Goal: Task Accomplishment & Management: Manage account settings

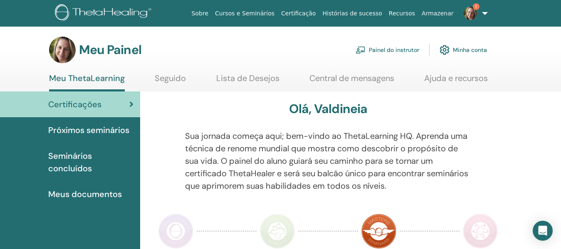
click at [407, 49] on font "Painel do instrutor" at bounding box center [394, 50] width 50 height 7
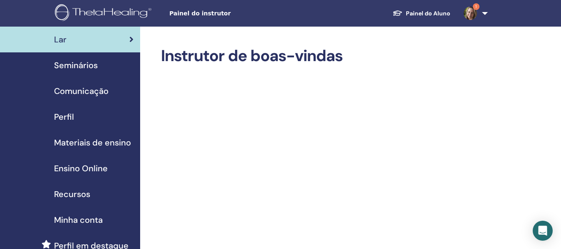
click at [89, 64] on span "Seminários" at bounding box center [76, 65] width 44 height 12
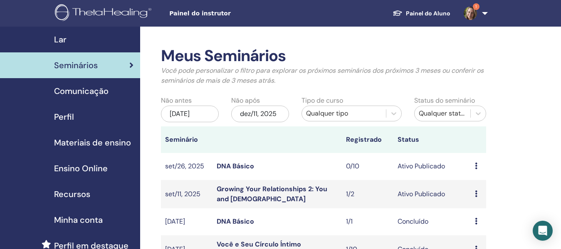
click at [267, 190] on link "Growing Your Relationships 2: You and [DEMOGRAPHIC_DATA]" at bounding box center [272, 194] width 111 height 19
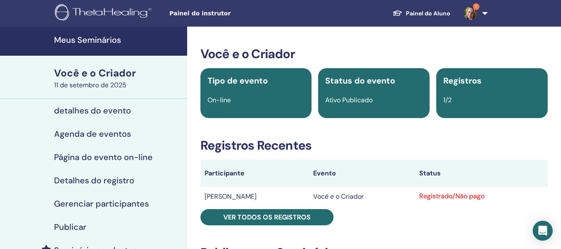
click at [99, 74] on font "Você e o Criador" at bounding box center [95, 73] width 82 height 13
click at [93, 114] on font "detalhes do evento" at bounding box center [92, 110] width 77 height 11
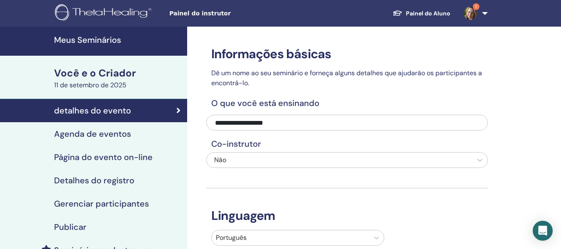
click at [111, 77] on font "Você e o Criador" at bounding box center [95, 73] width 82 height 13
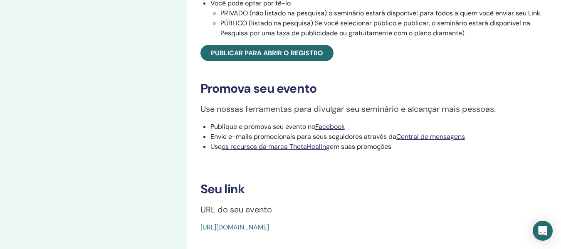
scroll to position [374, 0]
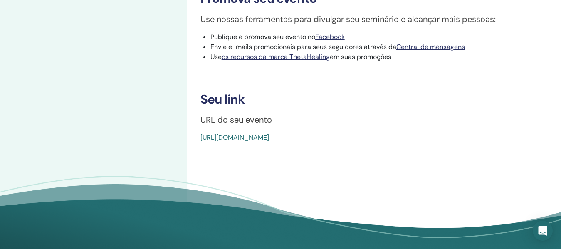
click at [269, 142] on font "https://www.thetahealing.com/seminar-377169-details.html" at bounding box center [235, 137] width 69 height 9
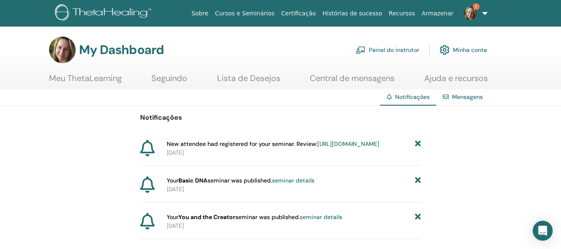
click at [482, 16] on link "1" at bounding box center [474, 13] width 34 height 27
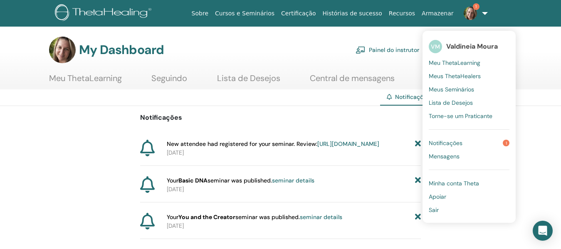
click at [454, 208] on link "Sair" at bounding box center [469, 209] width 81 height 13
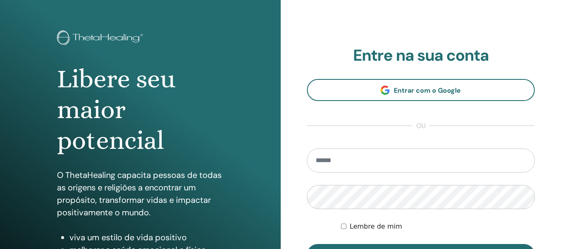
scroll to position [42, 0]
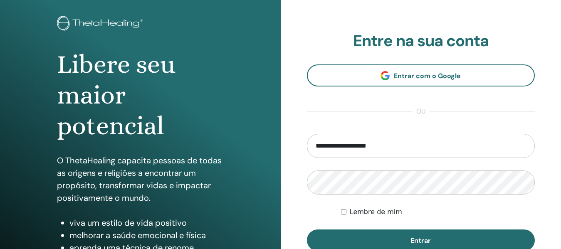
click at [438, 139] on input "**********" at bounding box center [421, 146] width 228 height 24
type input "**********"
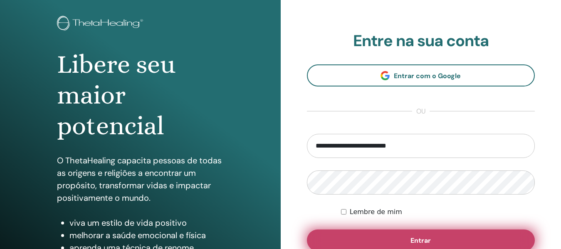
click at [428, 243] on font "Entrar" at bounding box center [421, 240] width 20 height 9
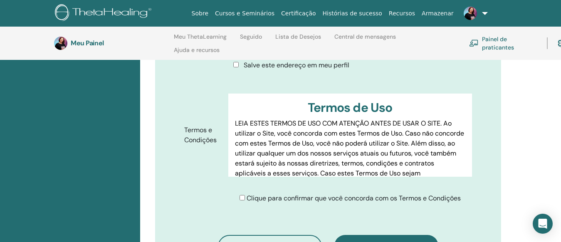
scroll to position [408, 0]
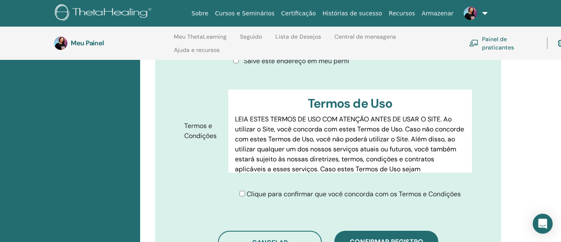
click at [398, 238] on font "Confirmar registro" at bounding box center [387, 242] width 74 height 9
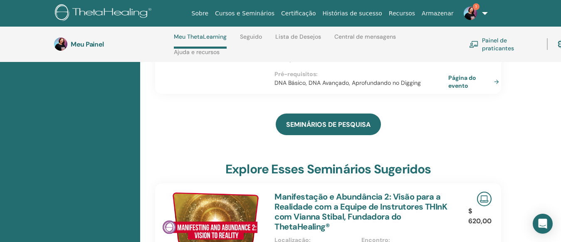
scroll to position [243, 0]
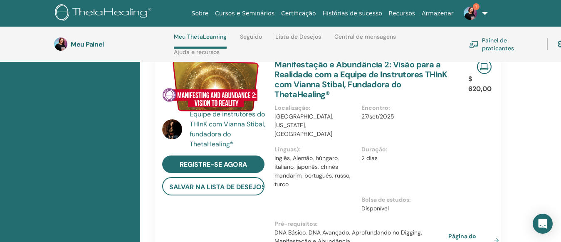
scroll to position [285, 0]
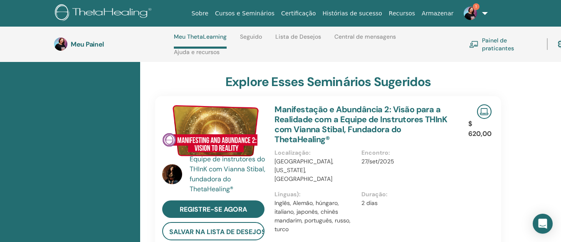
click at [468, 180] on div "$ 620,00 Página do evento" at bounding box center [481, 196] width 31 height 201
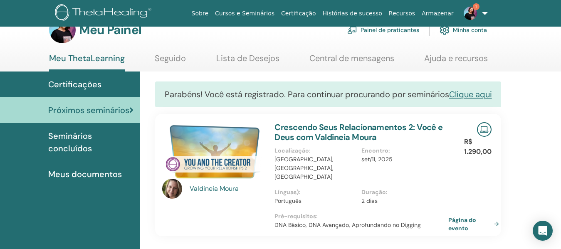
scroll to position [15, 0]
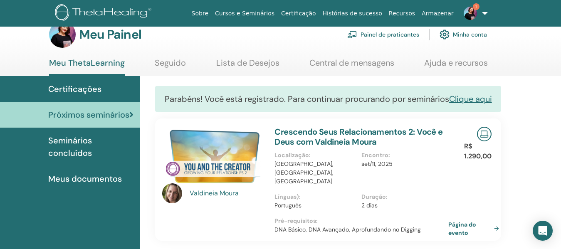
click at [473, 10] on img at bounding box center [470, 13] width 13 height 13
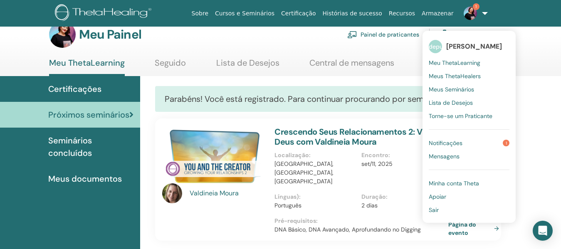
click at [509, 140] on link "Notificações 1" at bounding box center [469, 142] width 81 height 13
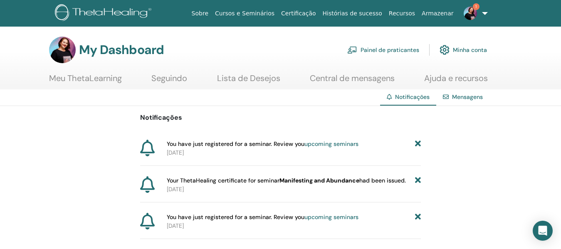
click at [483, 10] on link "1" at bounding box center [474, 13] width 34 height 27
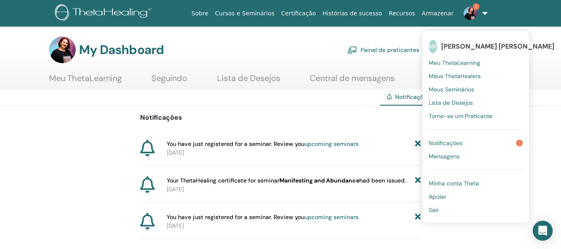
click at [449, 207] on link "Sair" at bounding box center [476, 209] width 94 height 13
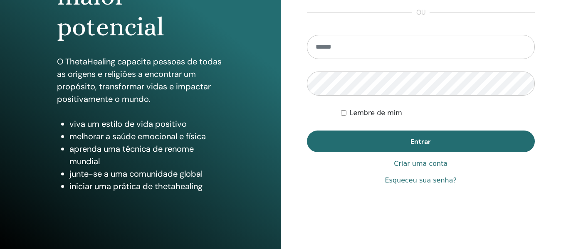
scroll to position [150, 0]
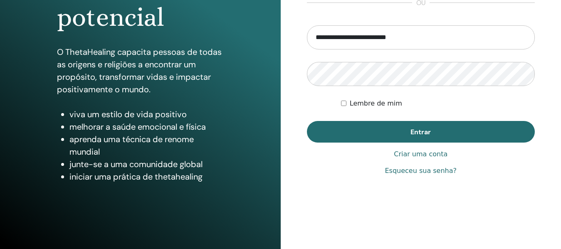
click at [428, 39] on input "**********" at bounding box center [421, 37] width 228 height 24
type input "**********"
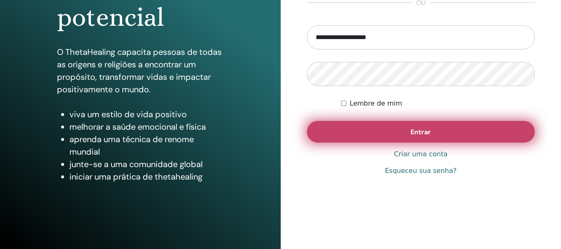
click at [431, 132] on button "Entrar" at bounding box center [421, 132] width 228 height 22
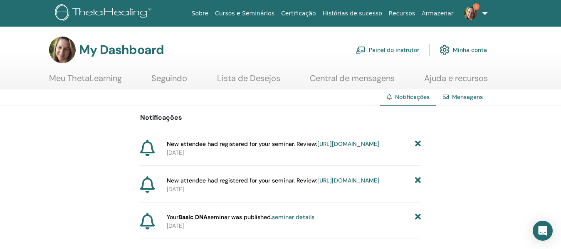
click at [467, 12] on img at bounding box center [470, 13] width 13 height 13
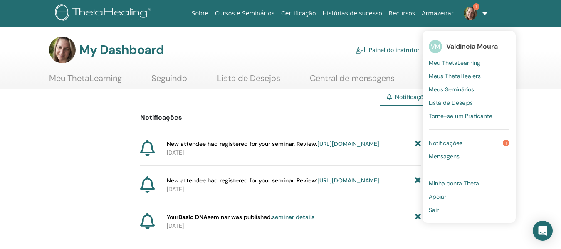
click at [476, 144] on link "Notificações 1" at bounding box center [469, 142] width 81 height 13
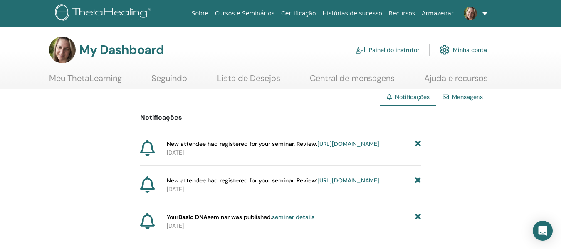
click at [478, 12] on span at bounding box center [471, 13] width 20 height 7
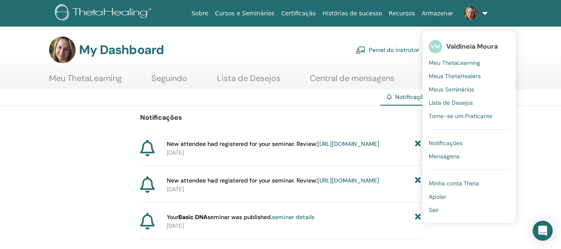
click at [458, 62] on span "Meu ThetaLearning" at bounding box center [455, 62] width 52 height 7
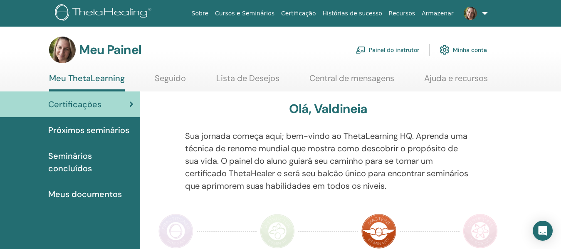
click at [398, 55] on link "Painel do instrutor" at bounding box center [388, 50] width 64 height 18
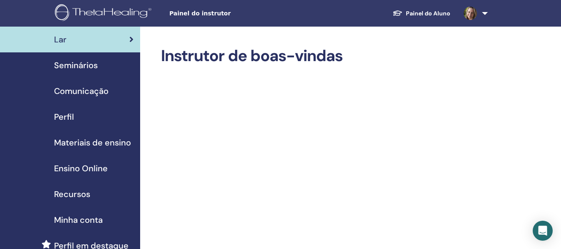
click at [440, 17] on link "Painel do Aluno" at bounding box center [421, 13] width 71 height 15
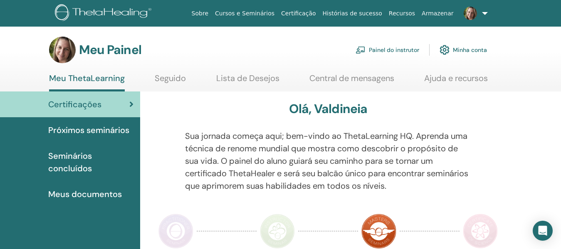
click at [486, 12] on link at bounding box center [474, 13] width 34 height 27
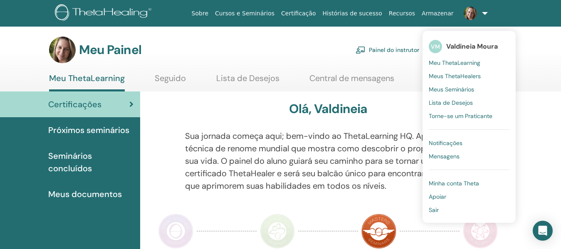
click at [473, 59] on font "Meu ThetaLearning" at bounding box center [455, 62] width 52 height 7
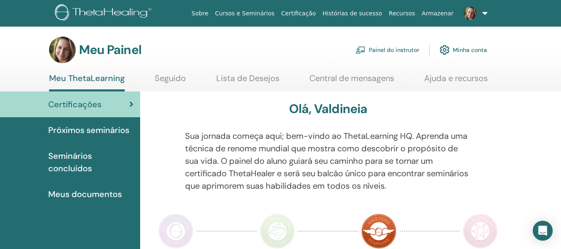
click at [384, 47] on font "Painel do instrutor" at bounding box center [394, 50] width 50 height 7
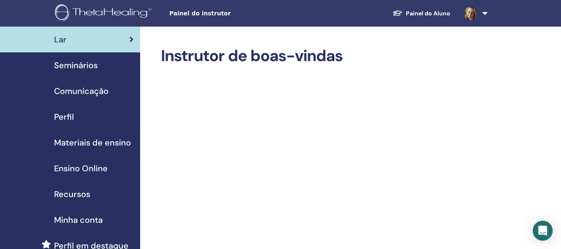
click at [89, 68] on span "Seminários" at bounding box center [76, 65] width 44 height 12
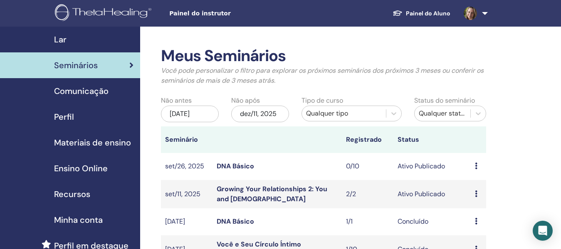
click at [238, 189] on link "Growing Your Relationships 2: You and [DEMOGRAPHIC_DATA]" at bounding box center [272, 194] width 111 height 19
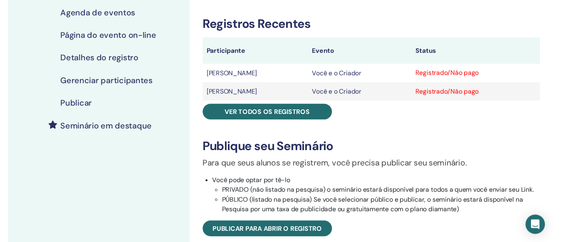
scroll to position [42, 0]
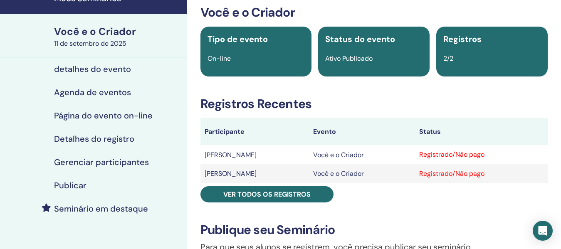
click at [89, 92] on font "Agenda de eventos" at bounding box center [92, 92] width 77 height 11
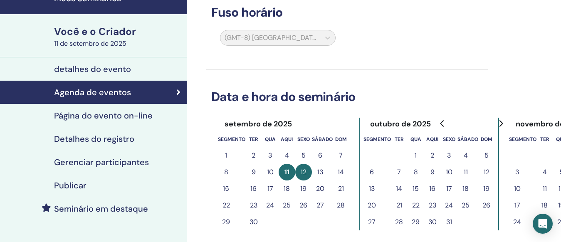
scroll to position [15, 0]
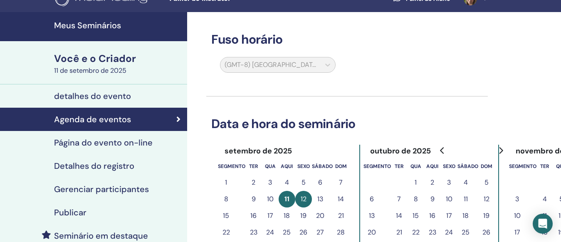
click at [272, 173] on table "segmento ter qua aqui sexo sábado dom 1 2 3 4 5 6 7 8 9 10 11 12 13 14 15 16 17…" at bounding box center [283, 208] width 131 height 100
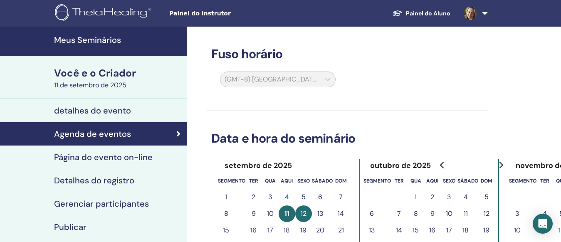
click at [378, 141] on h3 "Data e hora do seminário" at bounding box center [347, 138] width 282 height 15
click at [104, 74] on font "Você e o Criador" at bounding box center [95, 73] width 82 height 13
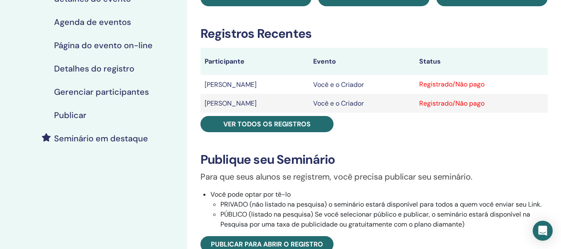
scroll to position [125, 0]
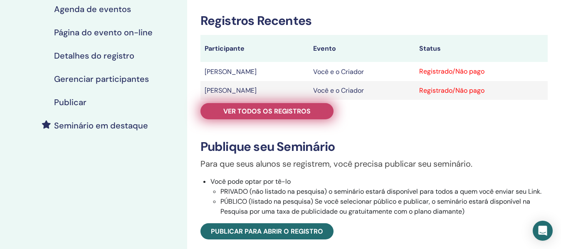
click at [314, 114] on link "Ver todos os registros" at bounding box center [267, 111] width 133 height 16
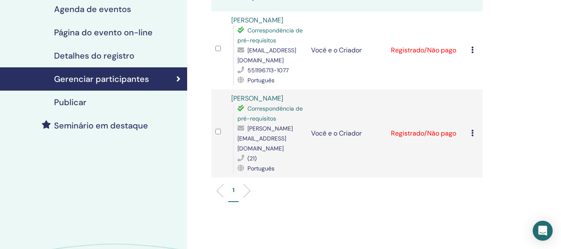
click at [473, 53] on icon at bounding box center [472, 50] width 2 height 7
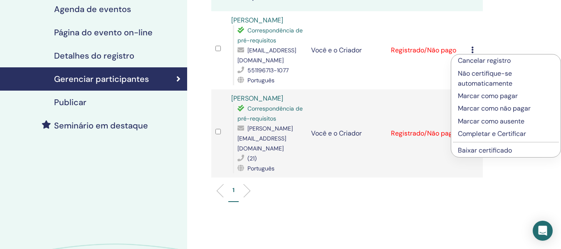
click at [479, 151] on font "Baixar certificado" at bounding box center [485, 150] width 54 height 9
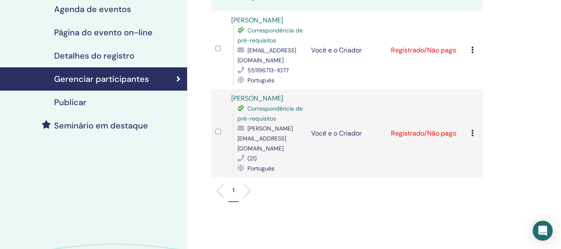
click at [471, 136] on icon at bounding box center [472, 133] width 2 height 7
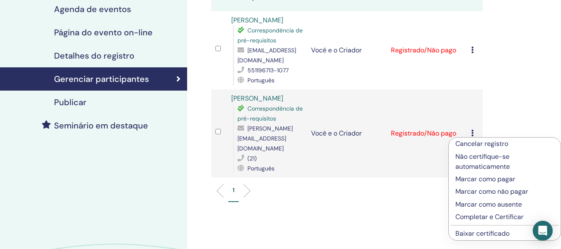
click at [489, 235] on font "Baixar certificado" at bounding box center [483, 233] width 54 height 9
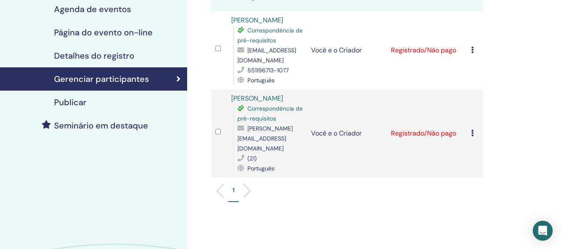
click at [540, 131] on div "Gerenciar participantes Ações em massa Exportar para CSV Participante Evento St…" at bounding box center [374, 114] width 374 height 425
click at [522, 72] on div "Gerenciar participantes Ações em massa Exportar para CSV Participante Evento St…" at bounding box center [374, 114] width 374 height 425
